Goal: Transaction & Acquisition: Book appointment/travel/reservation

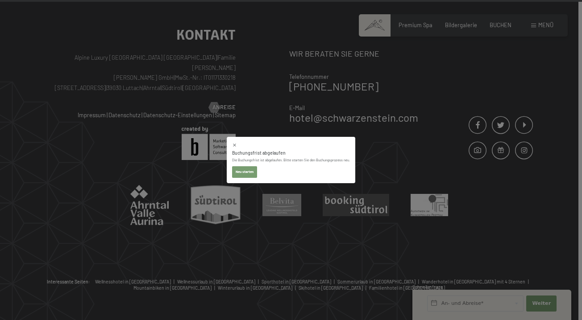
click at [243, 171] on button "Neu starten" at bounding box center [244, 172] width 25 height 12
select select "2025-11-01"
select select "2025-12-01"
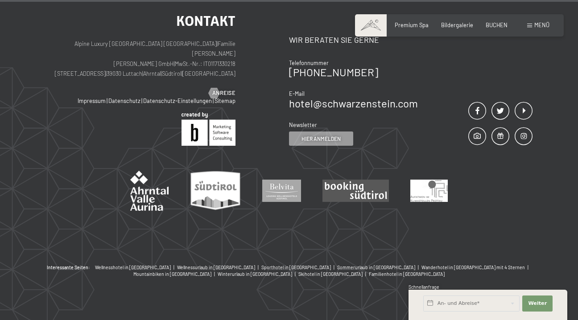
scroll to position [835, 0]
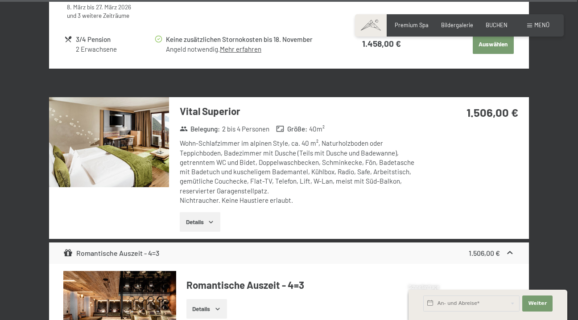
select select "2025-11-01"
select select "2025-12-01"
select select "2025-11-01"
select select "2025-12-01"
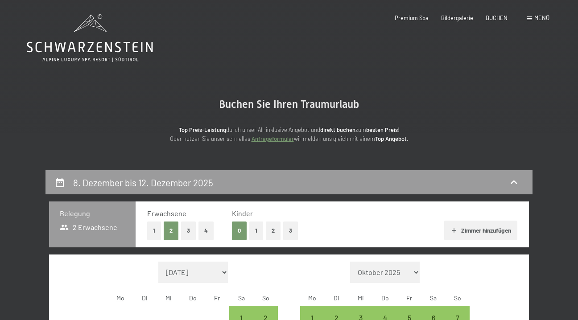
scroll to position [0, 0]
click at [505, 16] on span "BUCHEN" at bounding box center [497, 16] width 22 height 7
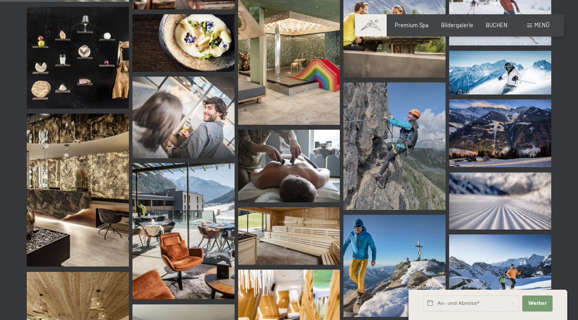
scroll to position [882, 0]
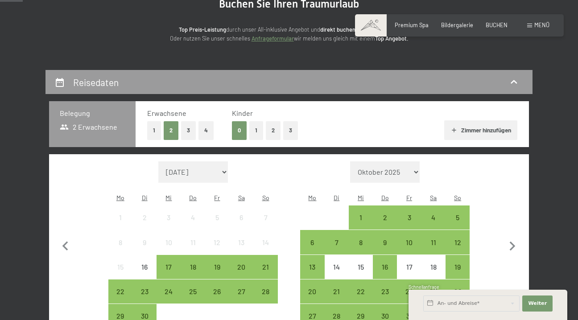
click at [258, 128] on button "1" at bounding box center [256, 130] width 14 height 18
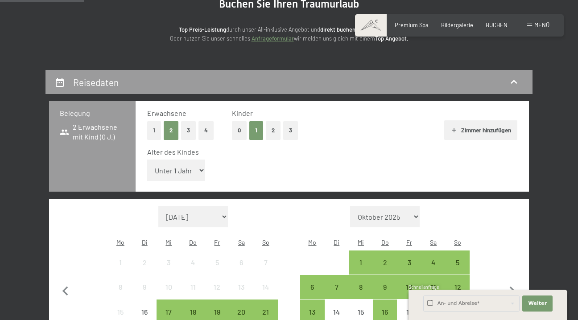
scroll to position [194, 0]
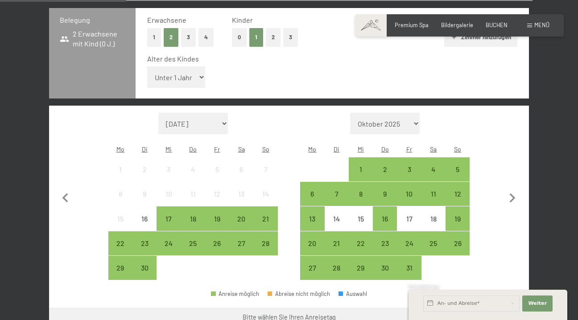
select select "[DATE]"
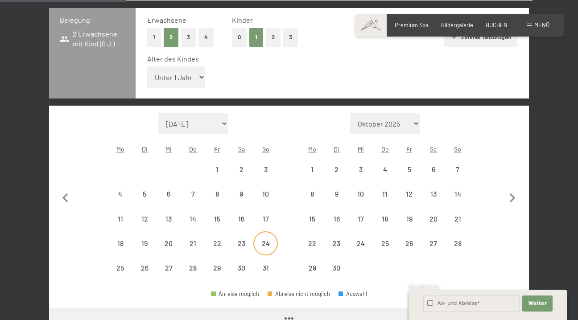
select select "[DATE]"
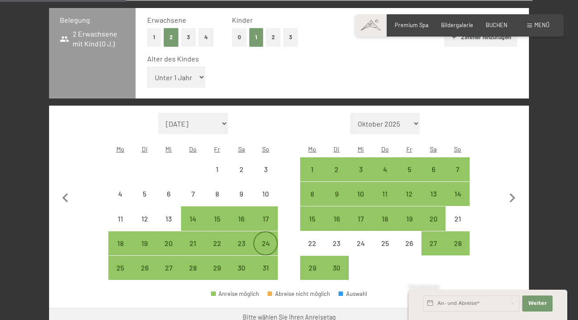
click at [263, 240] on div "24" at bounding box center [265, 251] width 22 height 22
select select "[DATE]"
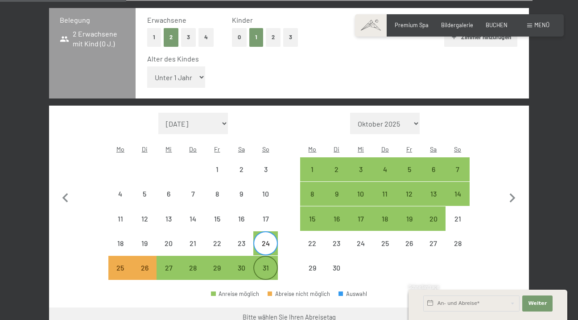
click at [266, 264] on div "31" at bounding box center [265, 275] width 22 height 22
select select "[DATE]"
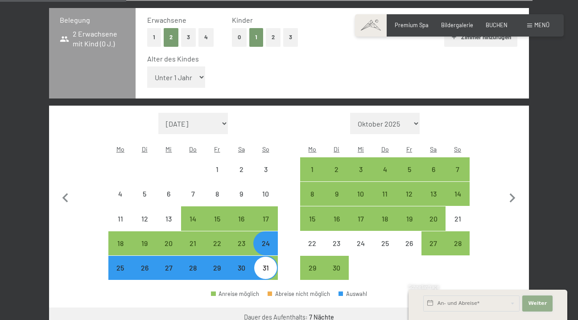
click at [543, 307] on button "Weiter Adressfelder ausblenden" at bounding box center [537, 304] width 30 height 16
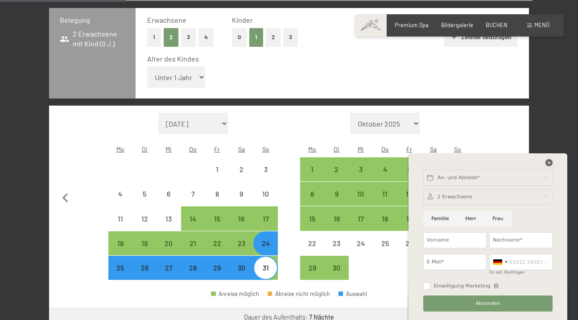
click at [549, 162] on icon at bounding box center [548, 162] width 7 height 7
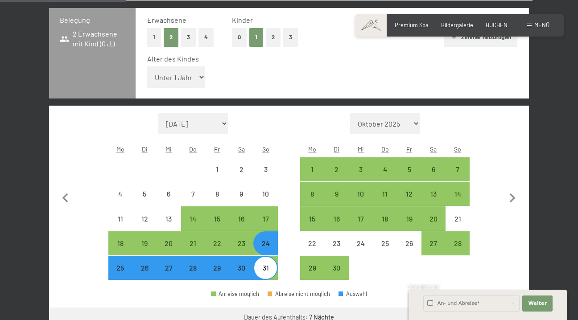
click at [489, 308] on button "Weiter zu „Zimmer“" at bounding box center [489, 318] width 80 height 21
select select "[DATE]"
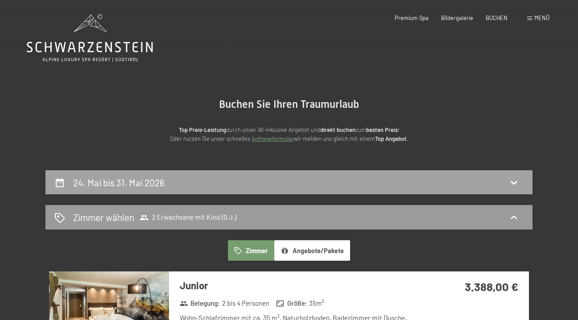
scroll to position [0, 0]
click at [274, 183] on div "24. Mai bis 31. Mai 2026" at bounding box center [288, 182] width 469 height 13
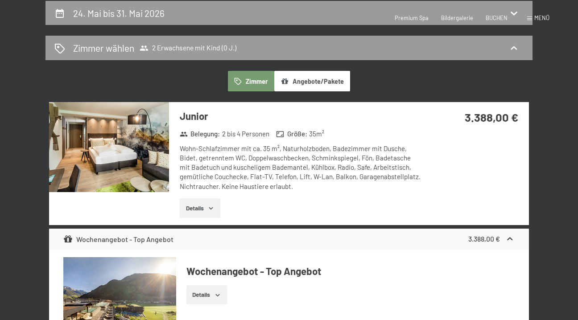
select select "[DATE]"
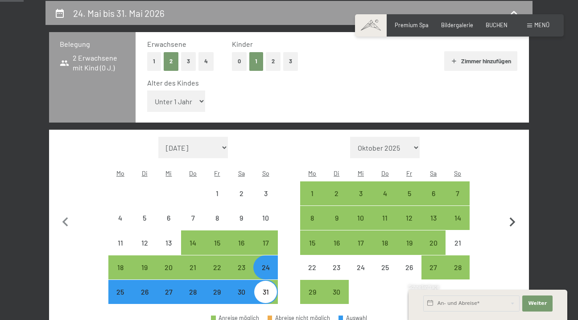
click at [515, 213] on icon "button" at bounding box center [512, 222] width 19 height 19
select select "[DATE]"
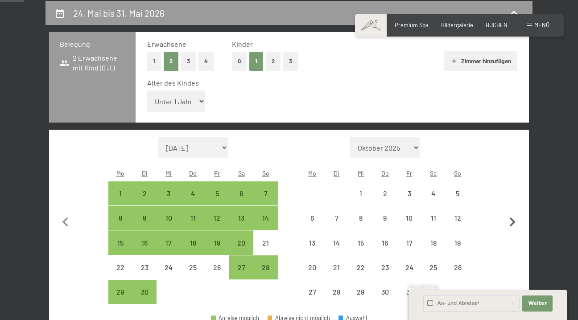
click at [515, 213] on icon "button" at bounding box center [512, 222] width 19 height 19
select select "[DATE]"
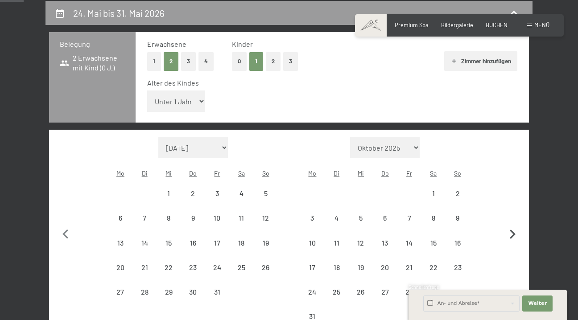
select select "[DATE]"
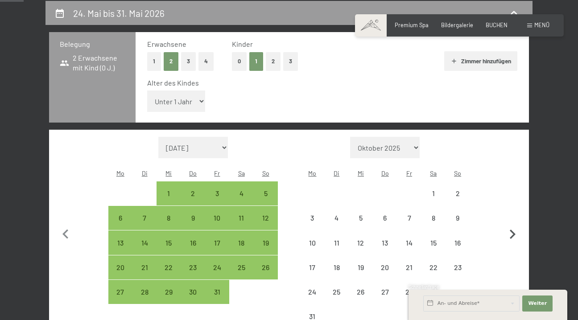
click at [515, 199] on button "button" at bounding box center [512, 233] width 19 height 192
select select "[DATE]"
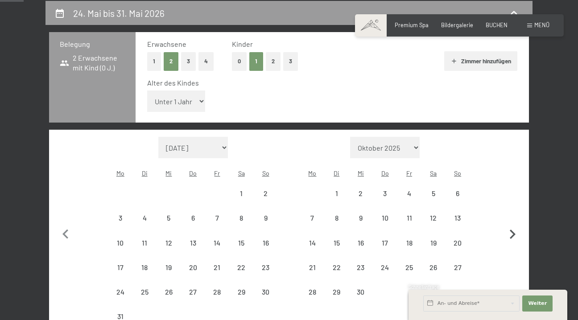
select select "[DATE]"
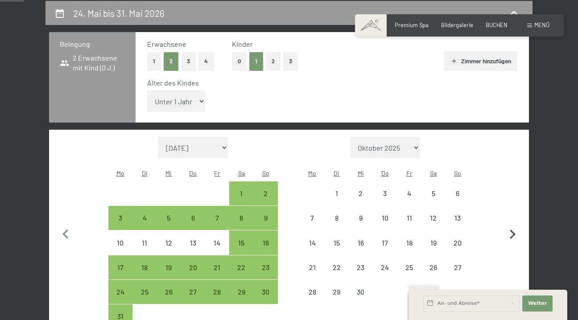
select select "[DATE]"
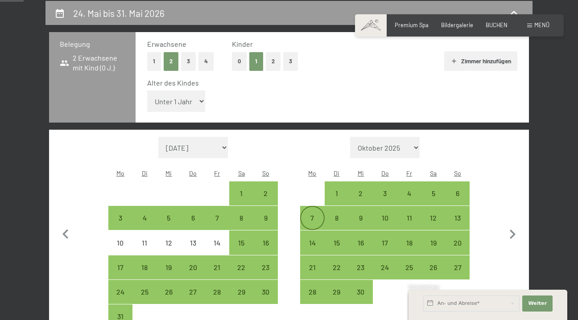
click at [312, 215] on div "7" at bounding box center [312, 226] width 22 height 22
select select "[DATE]"
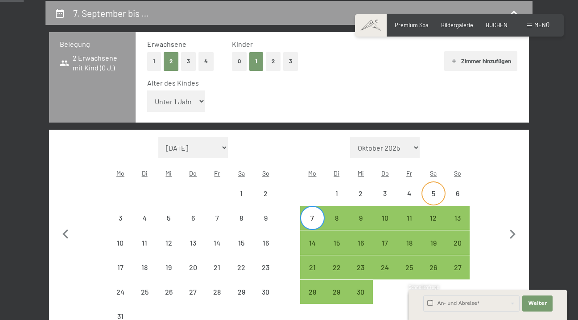
click at [431, 190] on div "5" at bounding box center [433, 201] width 22 height 22
select select "[DATE]"
click at [437, 215] on div "12" at bounding box center [433, 226] width 22 height 22
select select "[DATE]"
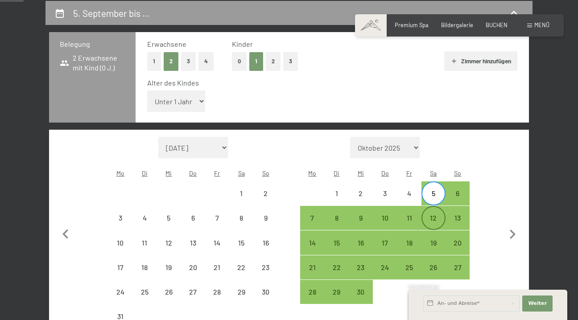
select select "[DATE]"
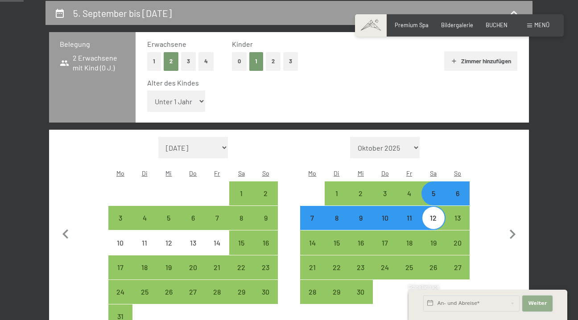
click at [535, 300] on button "Weiter Adressfelder ausblenden" at bounding box center [537, 304] width 30 height 16
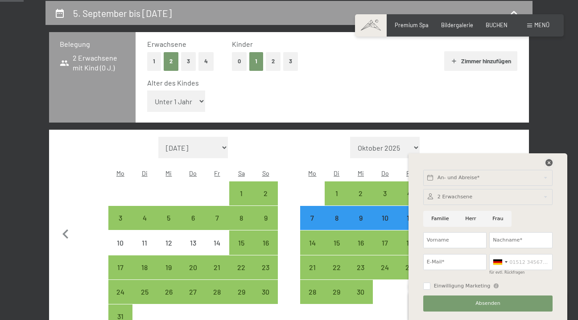
click at [549, 161] on icon at bounding box center [548, 162] width 7 height 7
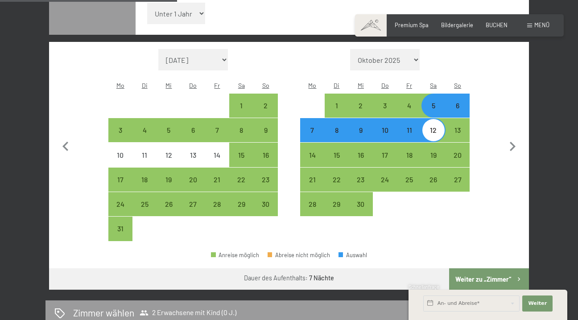
click at [511, 268] on button "Weiter zu „Zimmer“" at bounding box center [489, 278] width 80 height 21
select select "[DATE]"
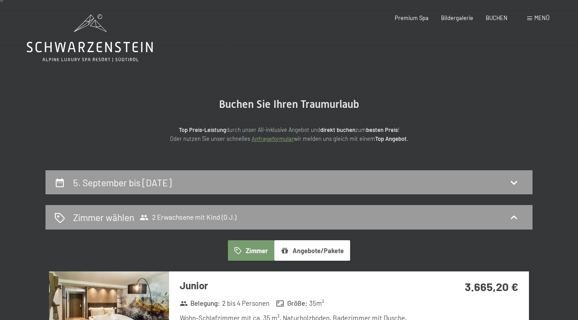
scroll to position [0, 0]
click at [337, 181] on div "5. September bis [DATE]" at bounding box center [288, 182] width 469 height 13
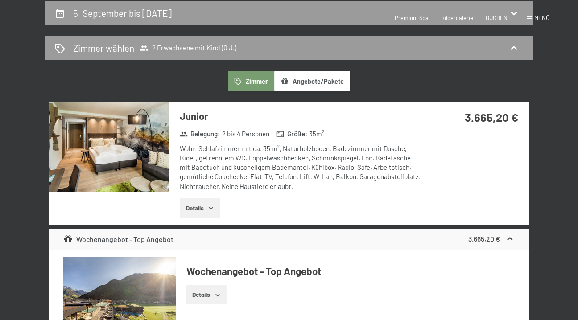
select select "[DATE]"
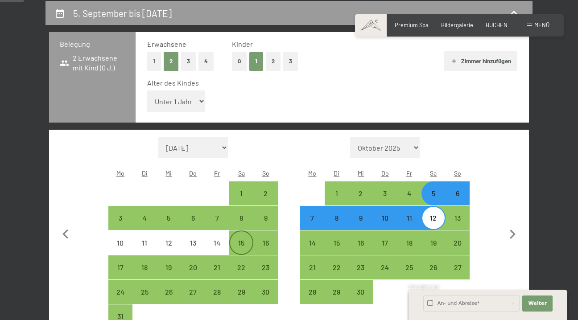
click at [242, 239] on div "15" at bounding box center [241, 250] width 22 height 22
select select "[DATE]"
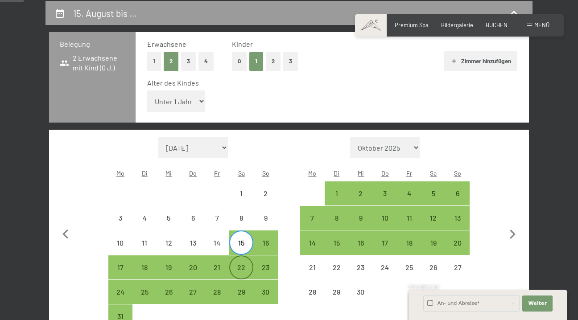
click at [242, 264] on div "22" at bounding box center [241, 275] width 22 height 22
select select "[DATE]"
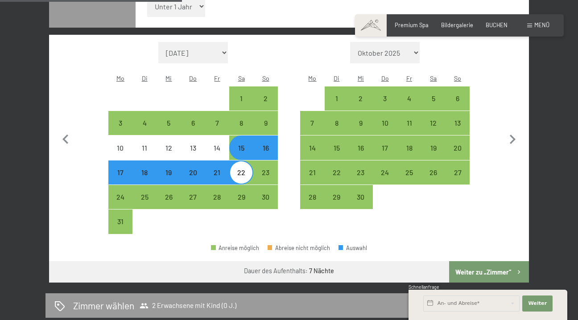
click at [500, 261] on button "Weiter zu „Zimmer“" at bounding box center [489, 271] width 80 height 21
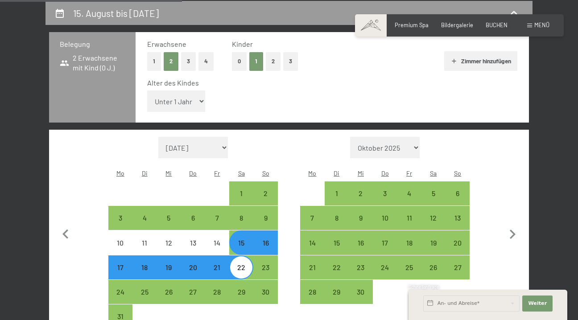
select select "[DATE]"
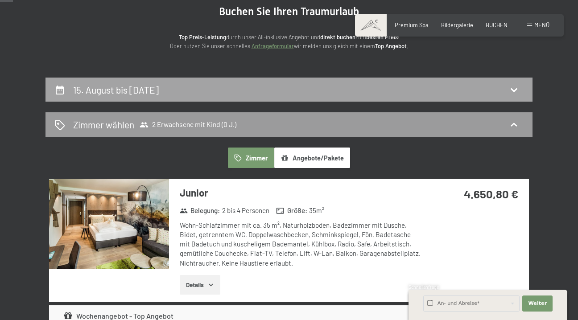
click at [159, 91] on h2 "15. August bis [DATE]" at bounding box center [116, 89] width 86 height 11
select select "[DATE]"
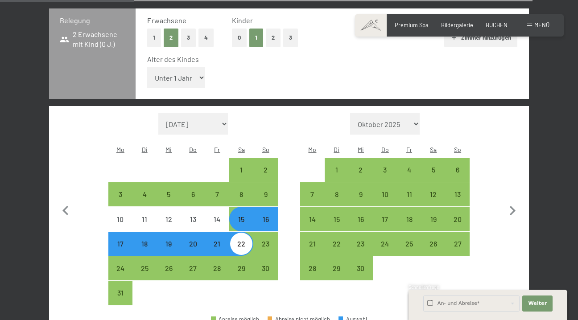
scroll to position [194, 0]
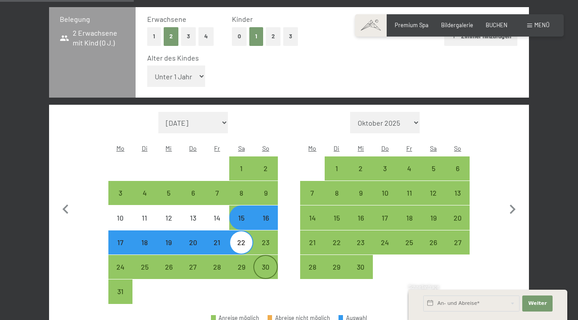
click at [267, 264] on div "30" at bounding box center [265, 275] width 22 height 22
select select "[DATE]"
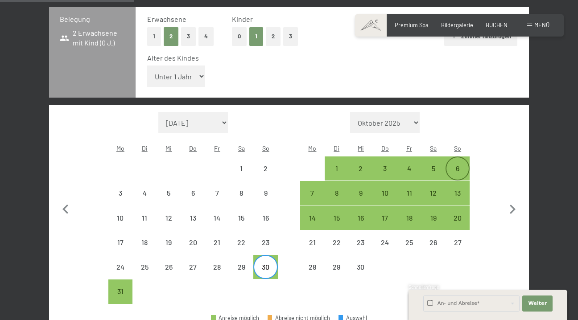
click at [450, 165] on div "6" at bounding box center [457, 176] width 22 height 22
select select "[DATE]"
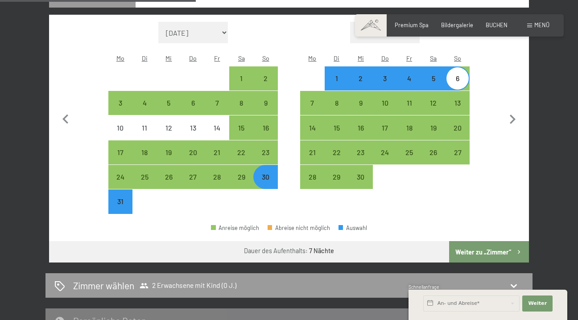
click at [511, 241] on button "Weiter zu „Zimmer“" at bounding box center [489, 251] width 80 height 21
select select "[DATE]"
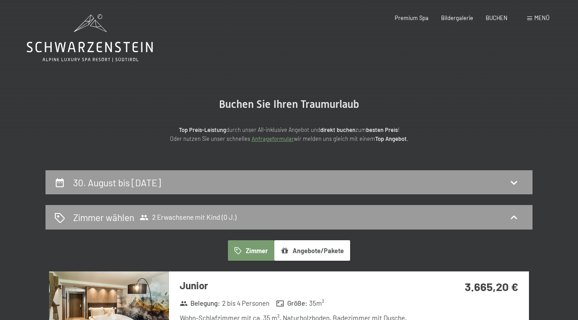
scroll to position [0, 0]
click at [161, 181] on h2 "30. August bis [DATE]" at bounding box center [117, 182] width 88 height 11
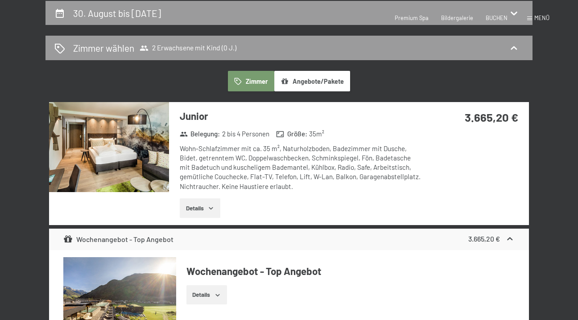
select select "[DATE]"
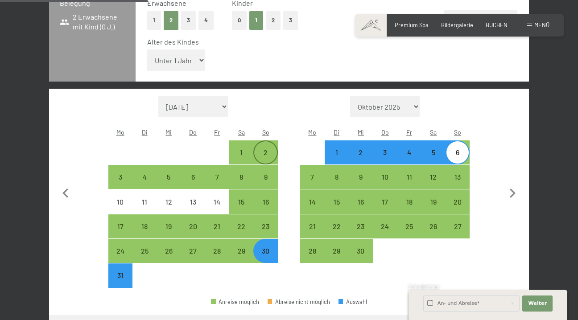
scroll to position [215, 0]
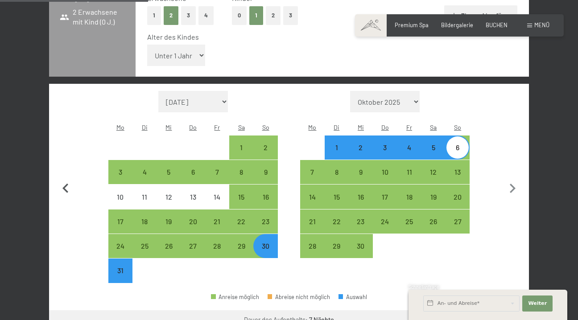
click at [62, 179] on icon "button" at bounding box center [65, 188] width 19 height 19
select select "[DATE]"
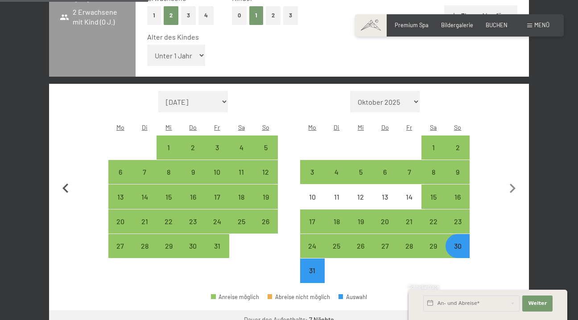
click at [62, 179] on icon "button" at bounding box center [65, 188] width 19 height 19
select select "[DATE]"
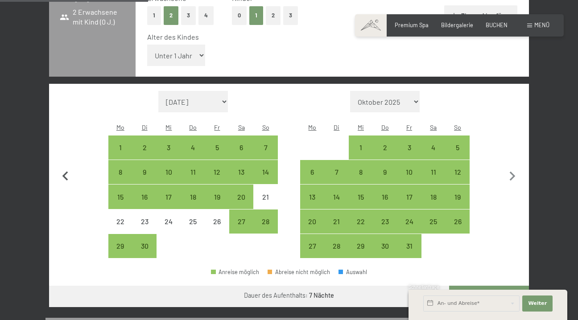
click at [62, 169] on button "button" at bounding box center [65, 175] width 19 height 168
select select "[DATE]"
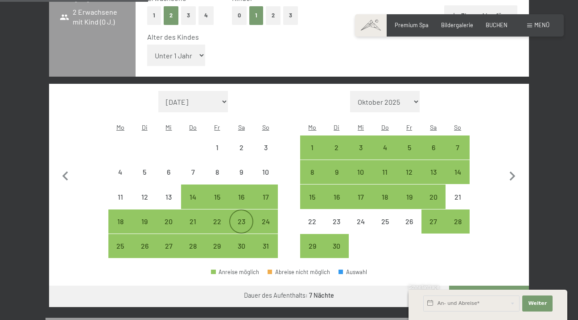
click at [239, 218] on div "23" at bounding box center [241, 229] width 22 height 22
select select "[DATE]"
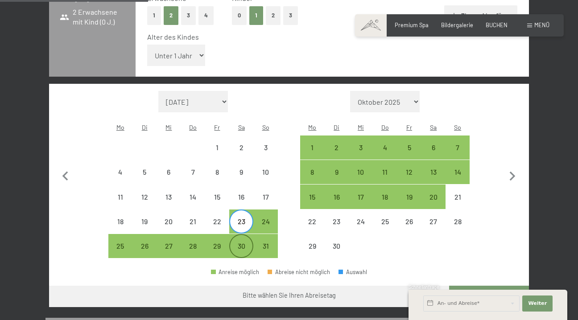
click at [240, 243] on div "30" at bounding box center [241, 254] width 22 height 22
select select "[DATE]"
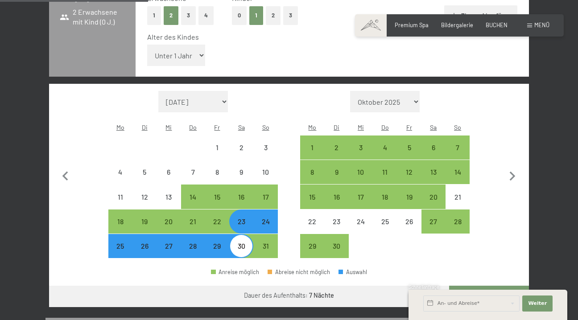
click at [488, 286] on button "Weiter zu „Zimmer“" at bounding box center [489, 296] width 80 height 21
select select "[DATE]"
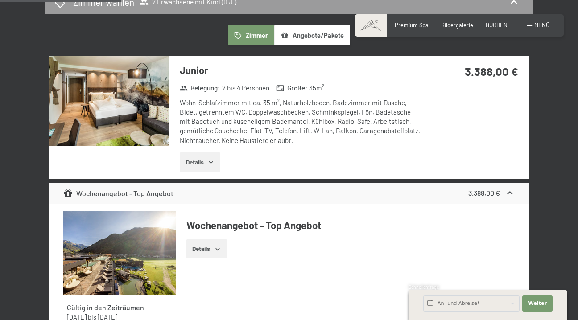
scroll to position [169, 0]
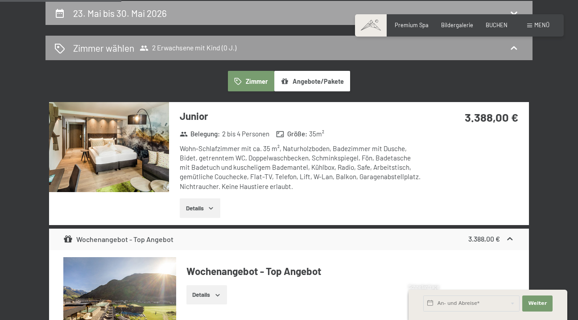
click at [156, 13] on h2 "23. Mai bis 30. Mai 2026" at bounding box center [120, 13] width 94 height 11
select select "[DATE]"
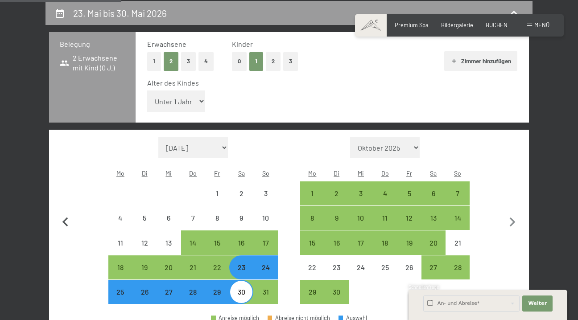
click at [64, 213] on icon "button" at bounding box center [65, 222] width 19 height 19
select select "[DATE]"
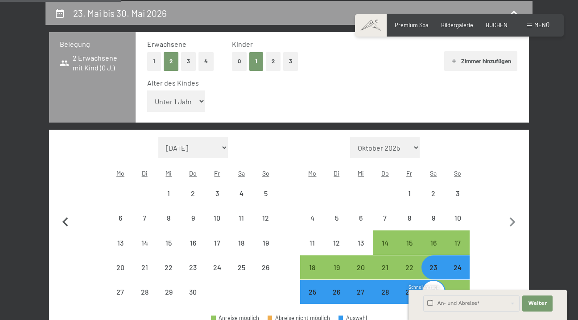
click at [64, 213] on icon "button" at bounding box center [65, 222] width 19 height 19
select select "[DATE]"
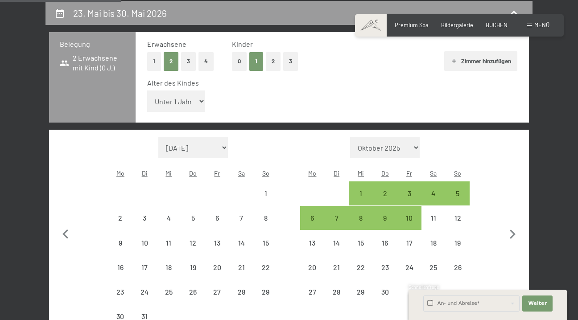
select select "[DATE]"
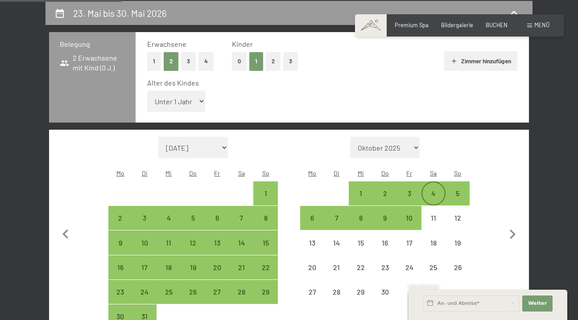
click at [438, 190] on div "4" at bounding box center [433, 201] width 22 height 22
select select "[DATE]"
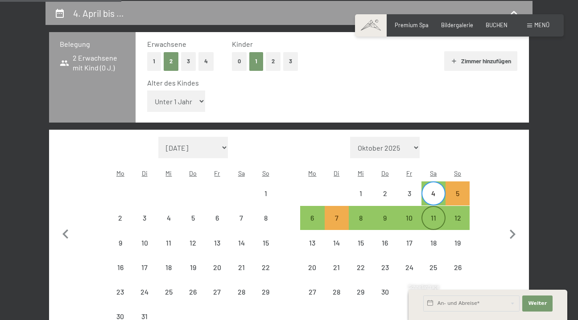
click at [437, 215] on div "11" at bounding box center [433, 226] width 22 height 22
select select "[DATE]"
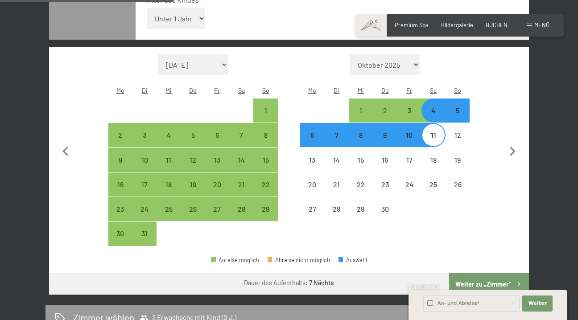
click at [501, 273] on button "Weiter zu „Zimmer“" at bounding box center [489, 283] width 80 height 21
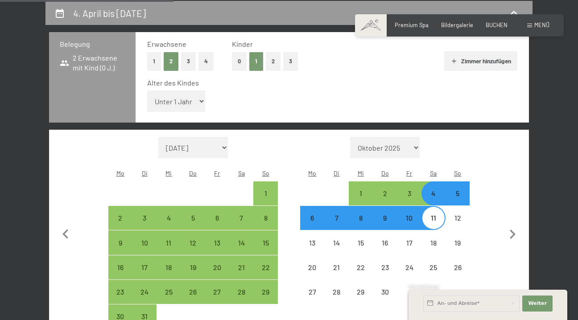
select select "[DATE]"
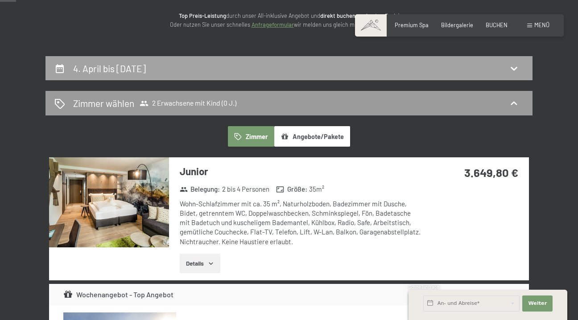
click at [201, 56] on div "4. April bis [DATE]" at bounding box center [288, 68] width 487 height 25
select select "[DATE]"
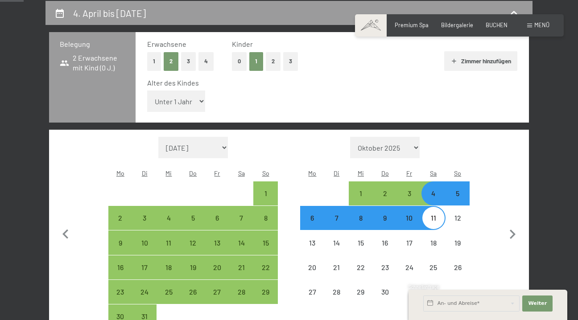
click at [318, 215] on div "6" at bounding box center [312, 226] width 22 height 22
select select "[DATE]"
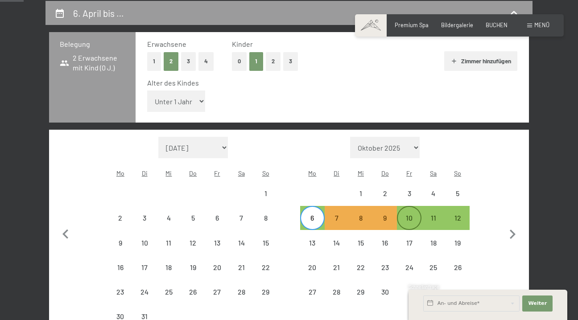
click at [416, 215] on div "10" at bounding box center [409, 226] width 22 height 22
select select "[DATE]"
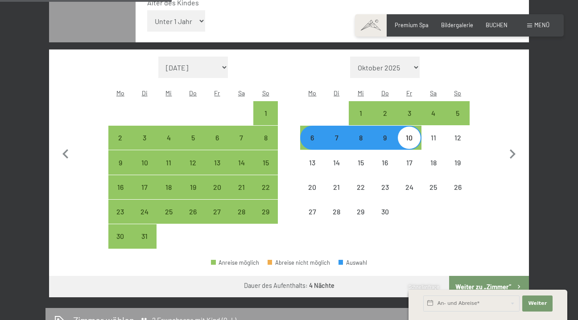
click at [493, 276] on button "Weiter zu „Zimmer“" at bounding box center [489, 286] width 80 height 21
select select "[DATE]"
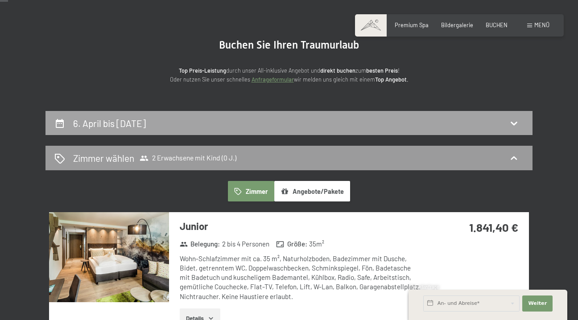
click at [295, 117] on div "6. April bis [DATE]" at bounding box center [288, 123] width 469 height 13
select select "[DATE]"
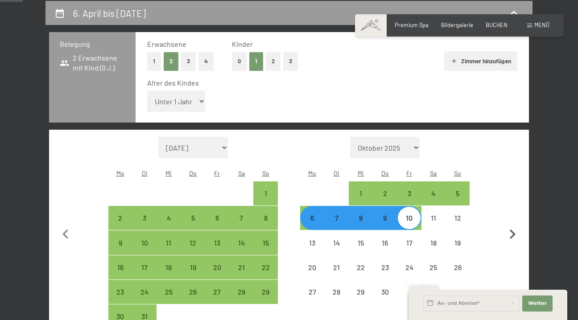
click at [515, 225] on icon "button" at bounding box center [512, 234] width 19 height 19
select select "[DATE]"
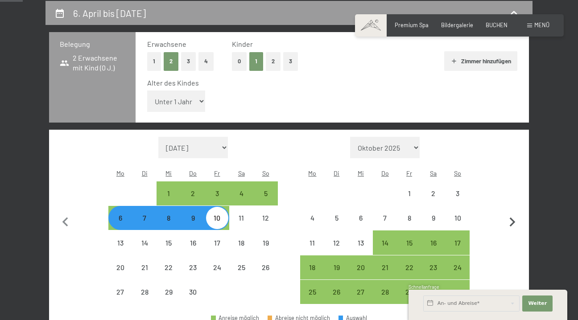
click at [515, 214] on button "button" at bounding box center [512, 221] width 19 height 168
select select "[DATE]"
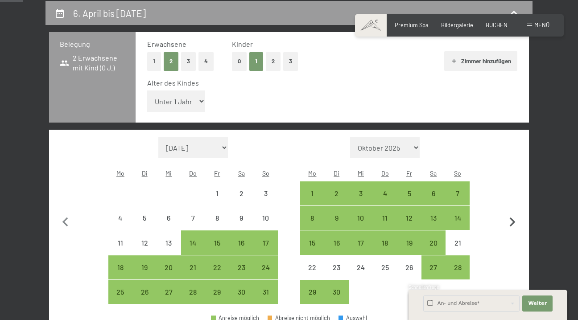
click at [515, 214] on button "button" at bounding box center [512, 221] width 19 height 168
select select "[DATE]"
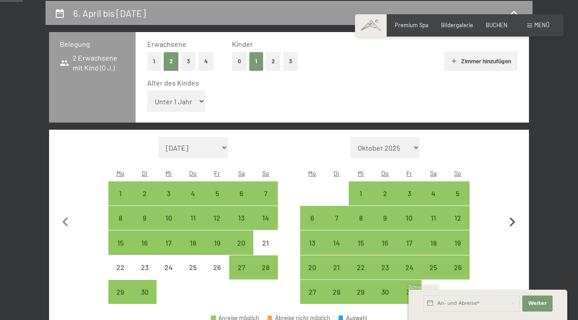
click at [515, 214] on button "button" at bounding box center [512, 221] width 19 height 168
select select "[DATE]"
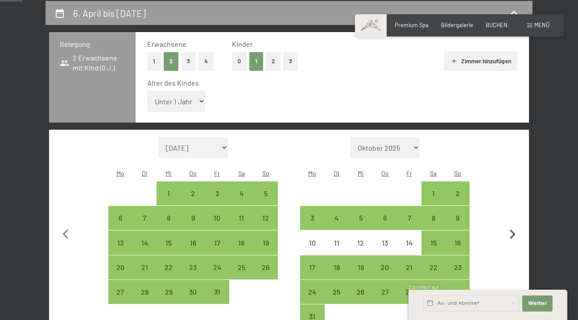
click at [515, 225] on icon "button" at bounding box center [512, 234] width 19 height 19
select select "[DATE]"
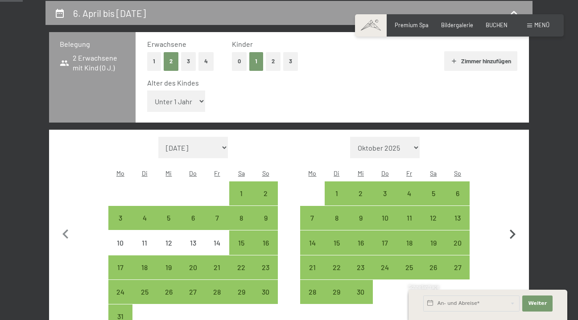
click at [515, 225] on icon "button" at bounding box center [512, 234] width 19 height 19
select select "[DATE]"
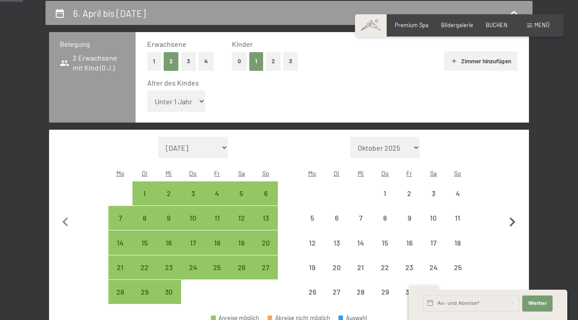
click at [515, 214] on button "button" at bounding box center [512, 221] width 19 height 168
select select "[DATE]"
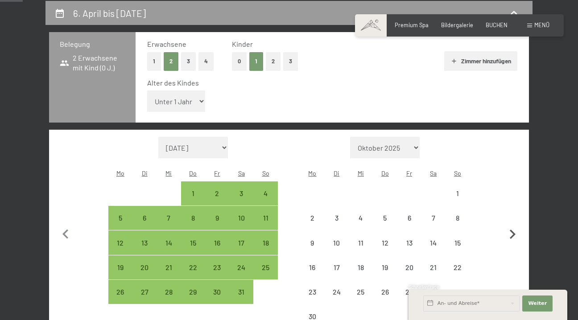
select select "[DATE]"
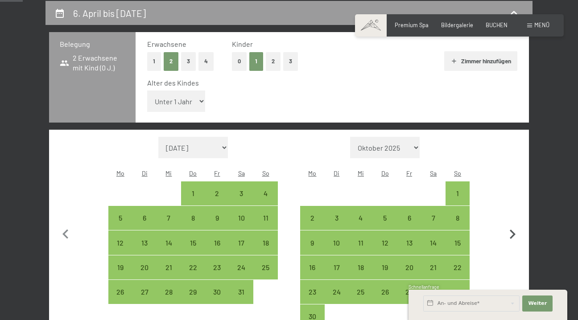
click at [515, 225] on icon "button" at bounding box center [512, 234] width 19 height 19
select select "[DATE]"
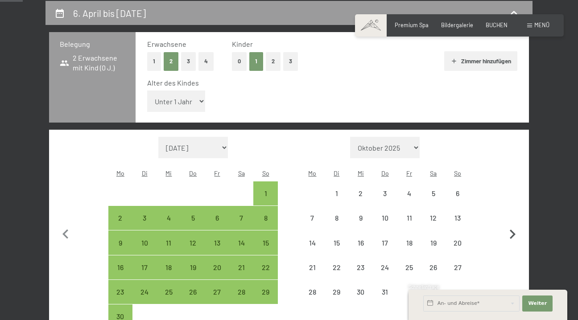
select select "[DATE]"
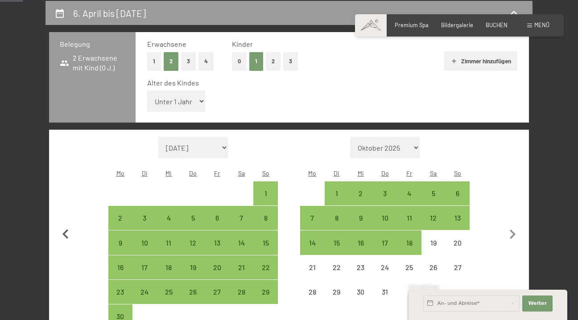
click at [65, 225] on icon "button" at bounding box center [65, 234] width 19 height 19
select select "[DATE]"
